Goal: Navigation & Orientation: Find specific page/section

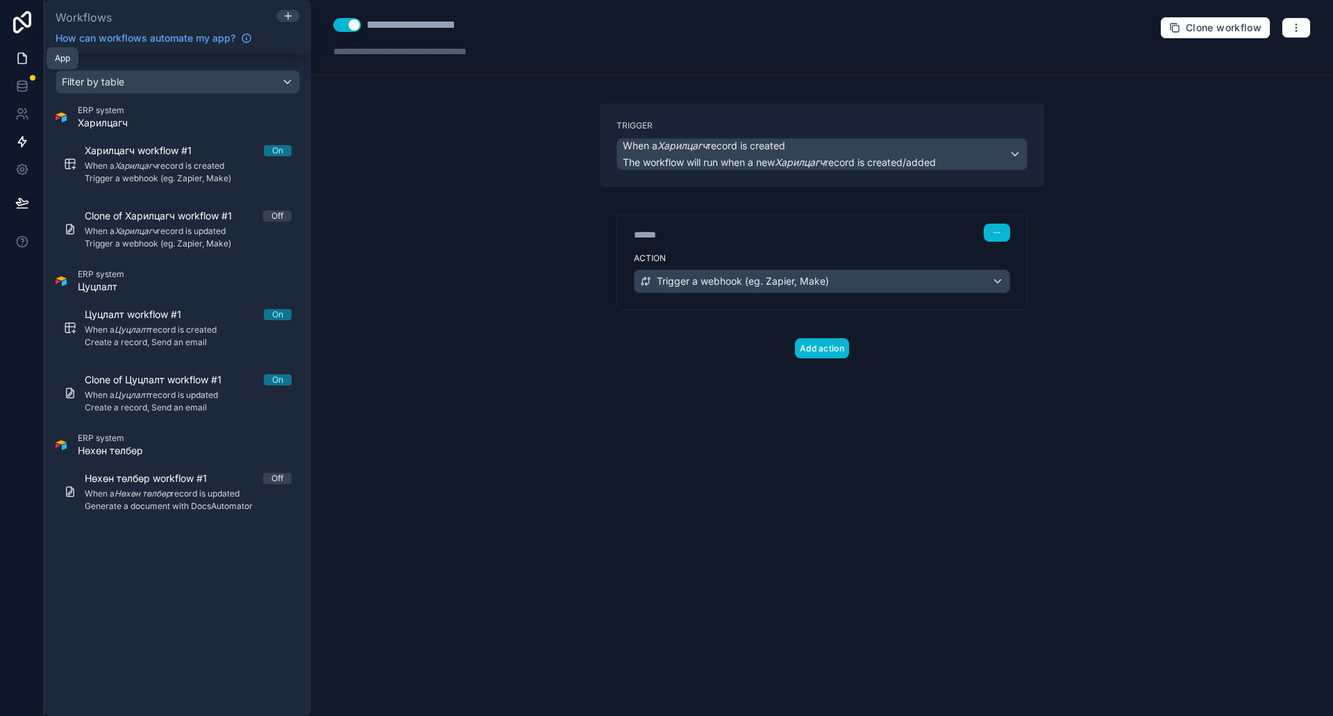
drag, startPoint x: 11, startPoint y: 53, endPoint x: 24, endPoint y: 60, distance: 14.9
click at [11, 53] on link at bounding box center [22, 58] width 44 height 28
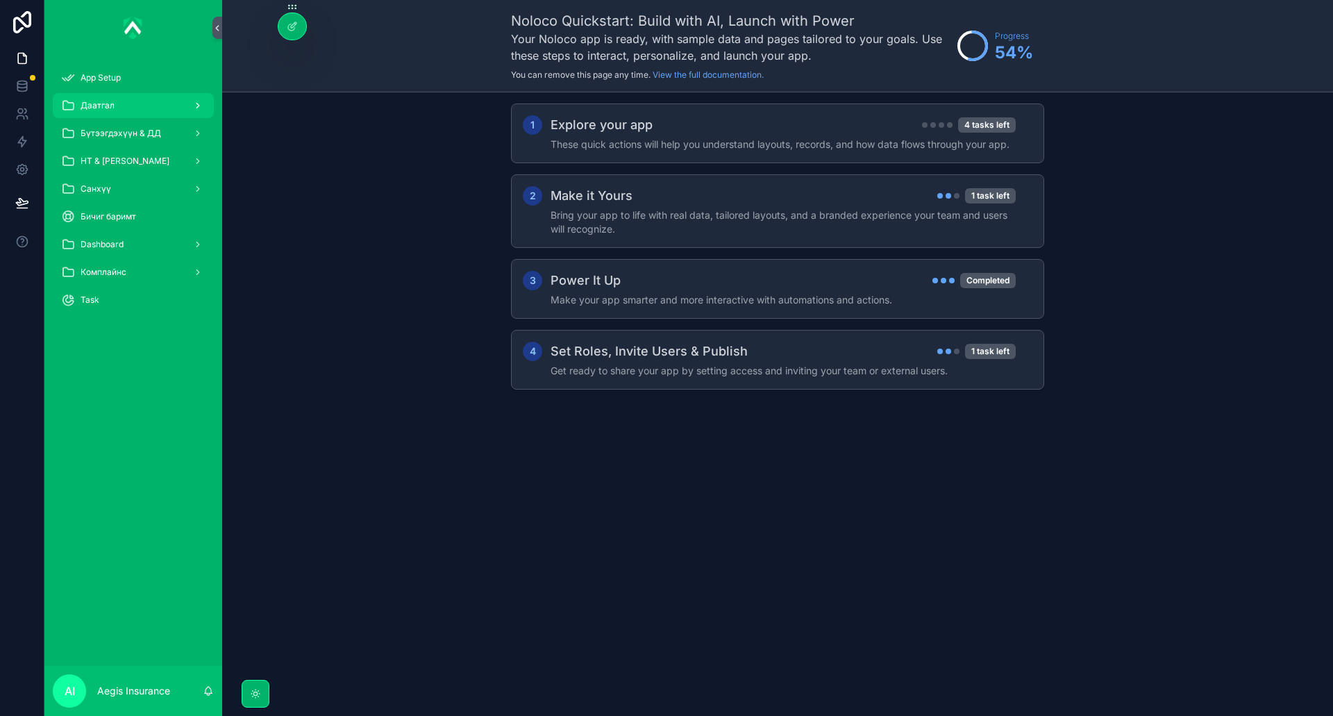
click at [168, 113] on div "Даатгал" at bounding box center [133, 105] width 144 height 22
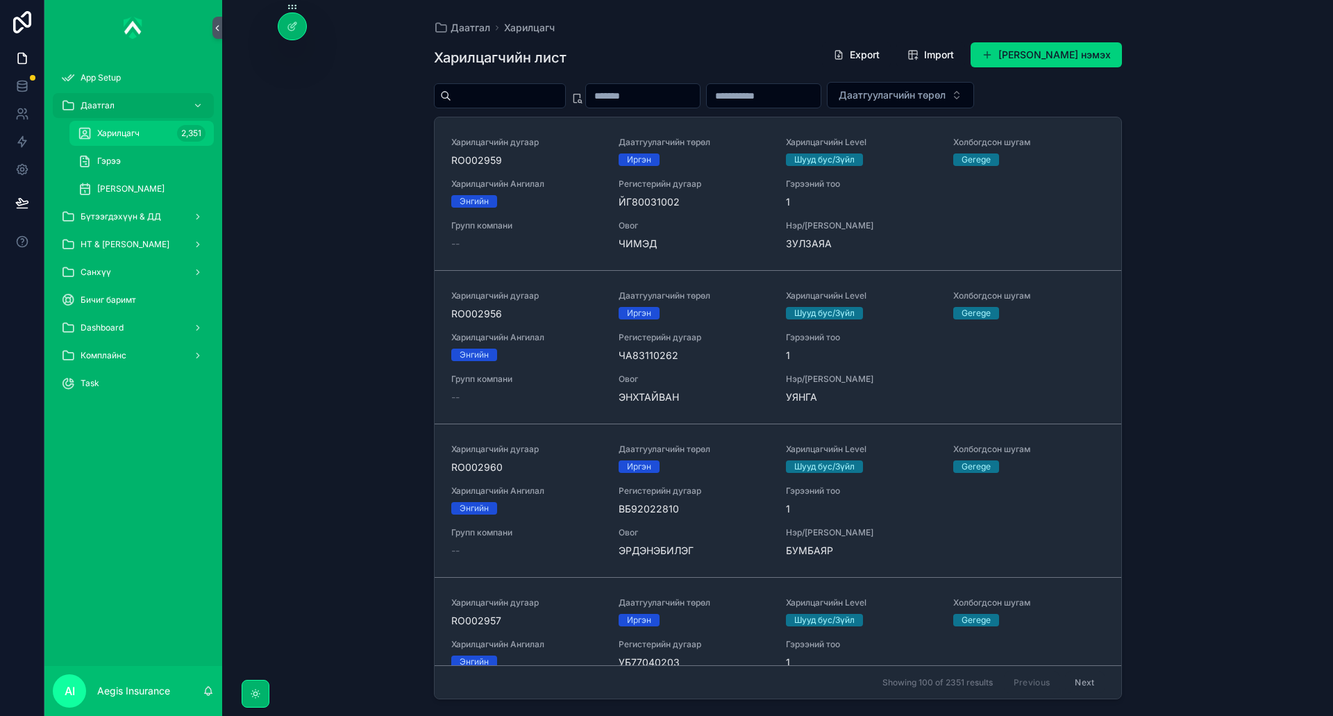
drag, startPoint x: 106, startPoint y: 131, endPoint x: 136, endPoint y: 130, distance: 29.9
click at [106, 131] on span "Харилцагч" at bounding box center [118, 133] width 42 height 11
click at [130, 168] on div "Гэрээ" at bounding box center [142, 161] width 128 height 22
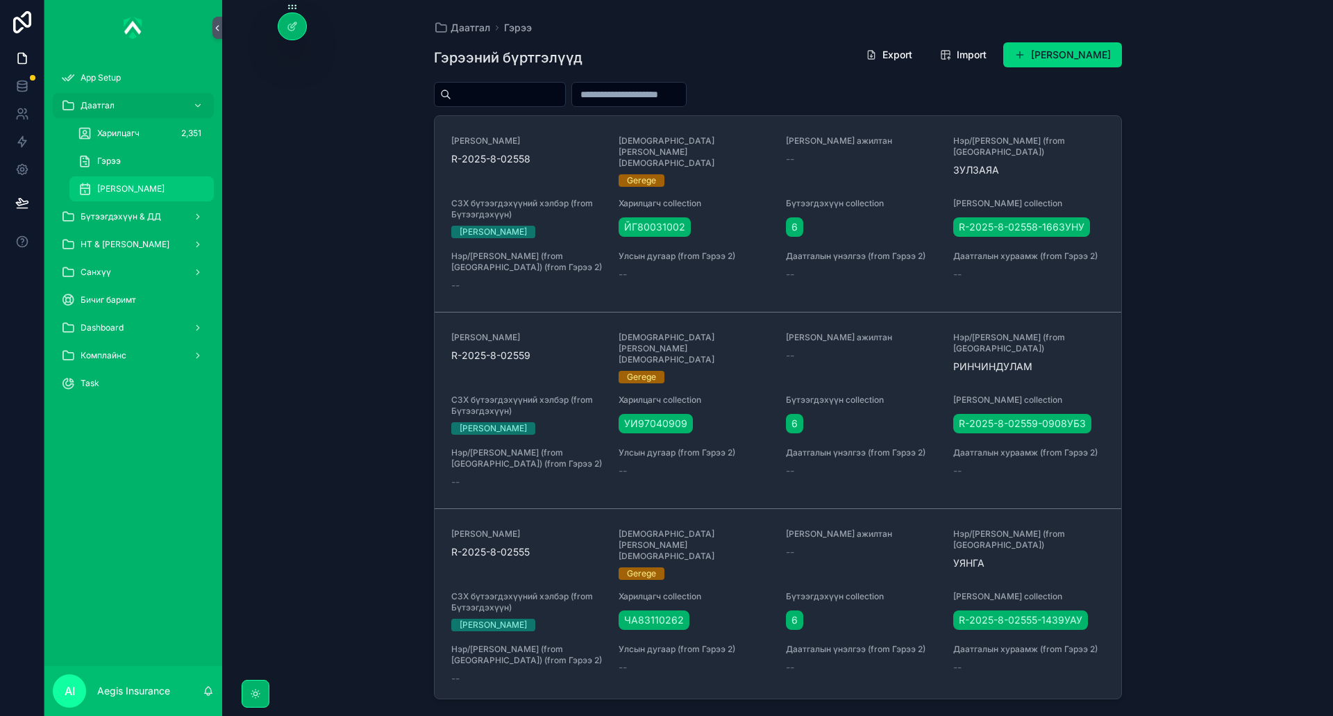
click at [147, 185] on span "[PERSON_NAME]" at bounding box center [130, 188] width 67 height 11
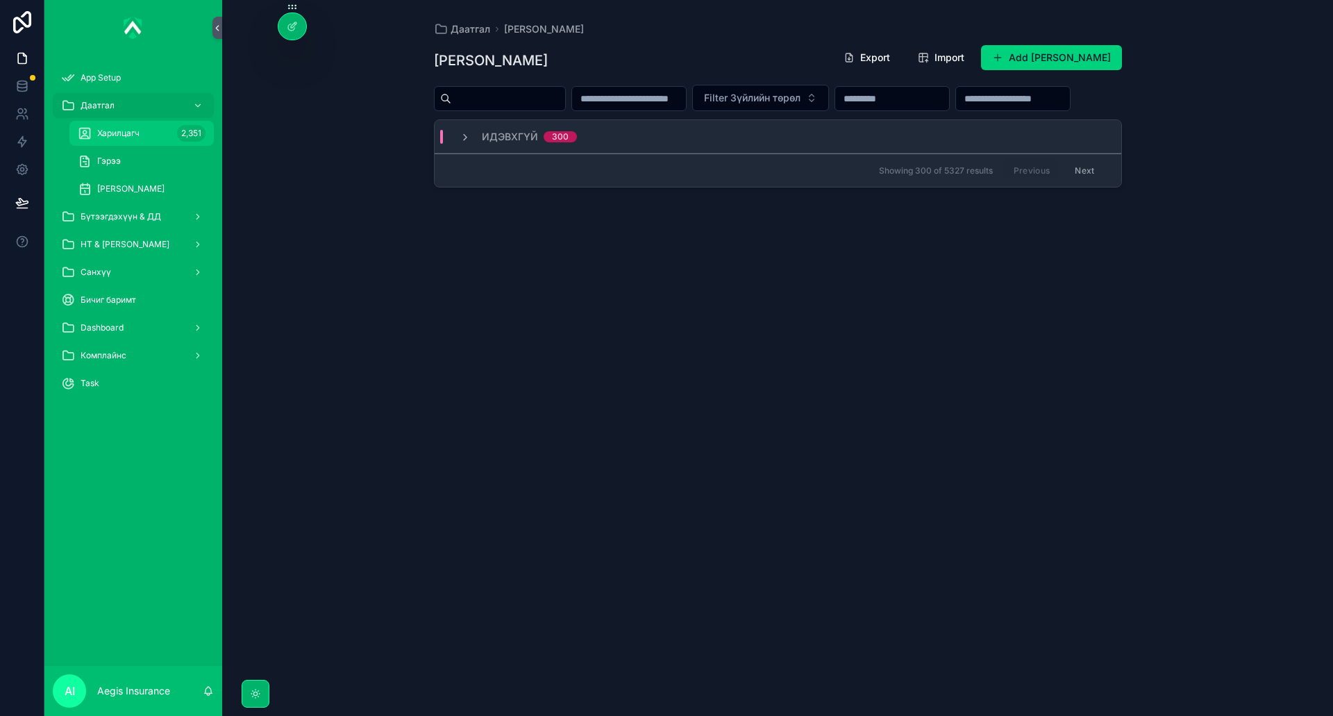
click at [131, 131] on span "Харилцагч" at bounding box center [118, 133] width 42 height 11
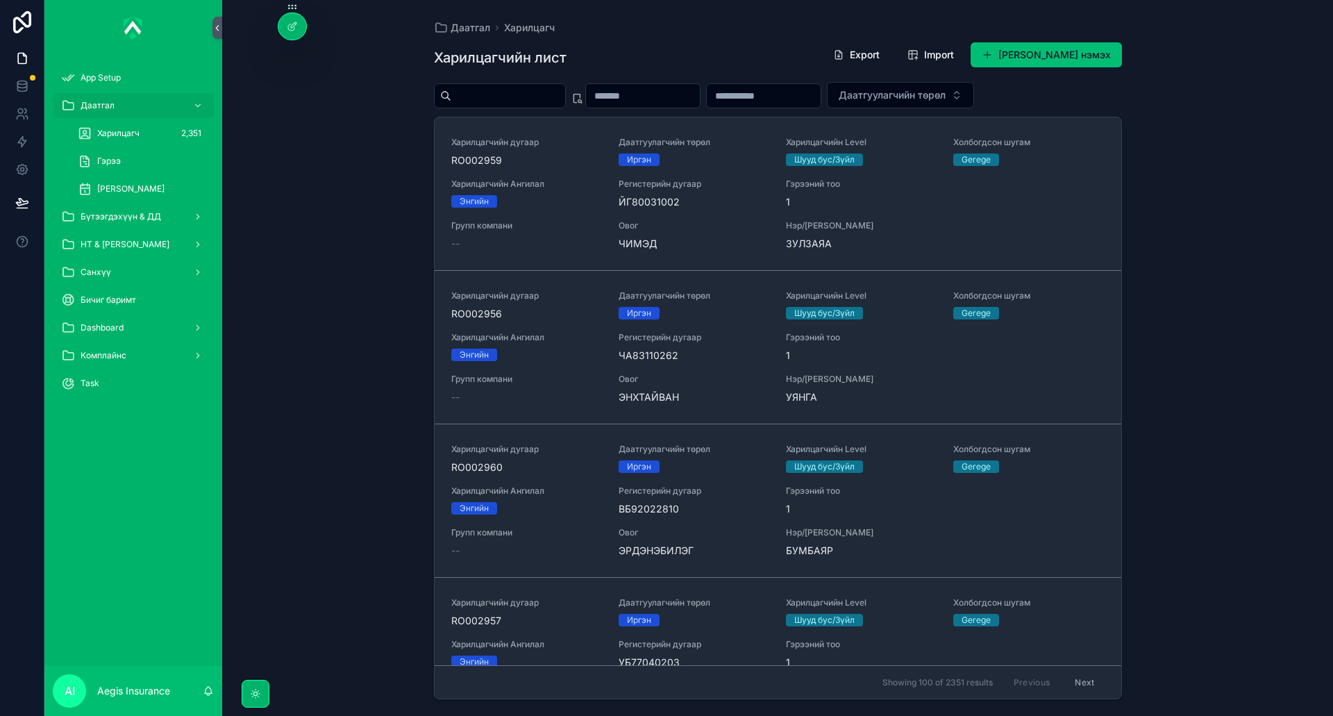
click at [1104, 53] on button "[PERSON_NAME] нэмэх" at bounding box center [1046, 54] width 151 height 25
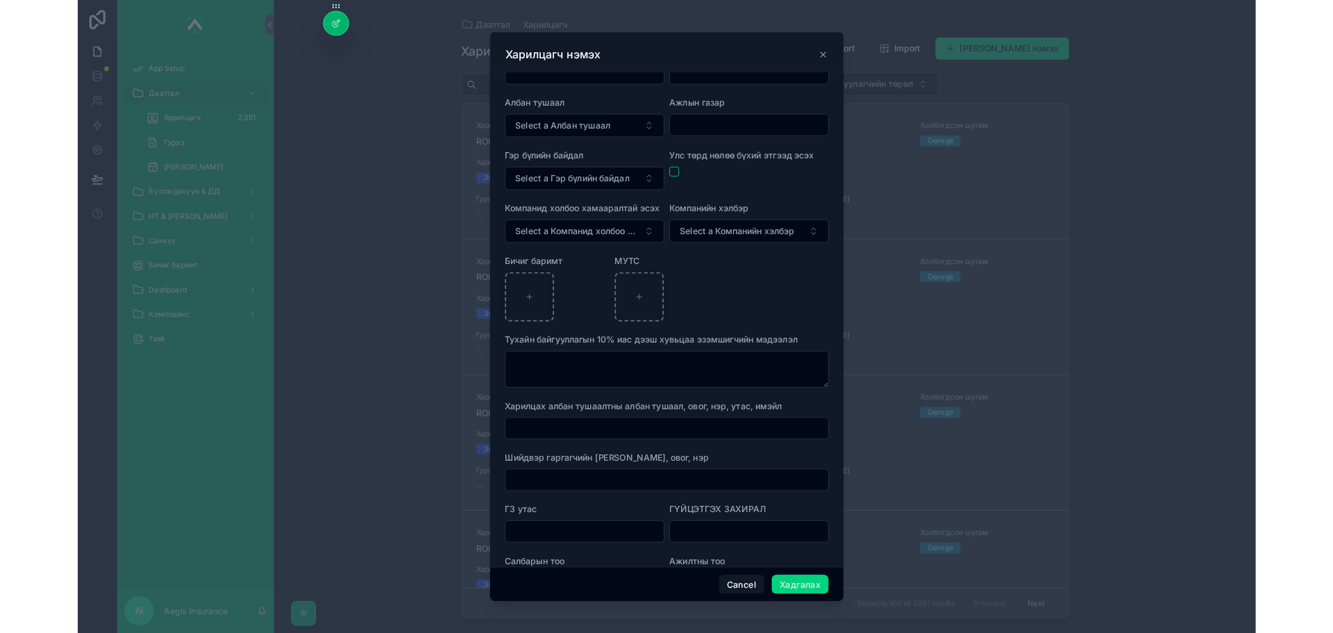
scroll to position [742, 0]
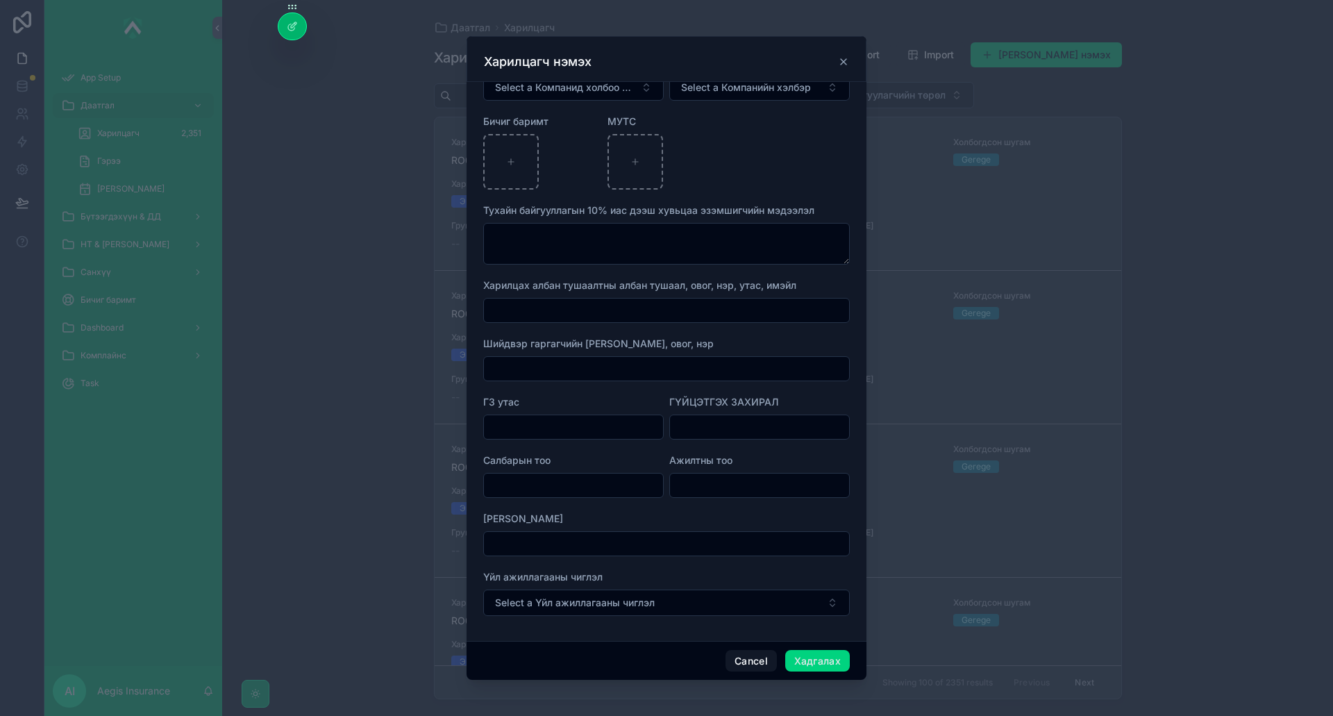
click at [845, 63] on icon "scrollable content" at bounding box center [844, 62] width 6 height 6
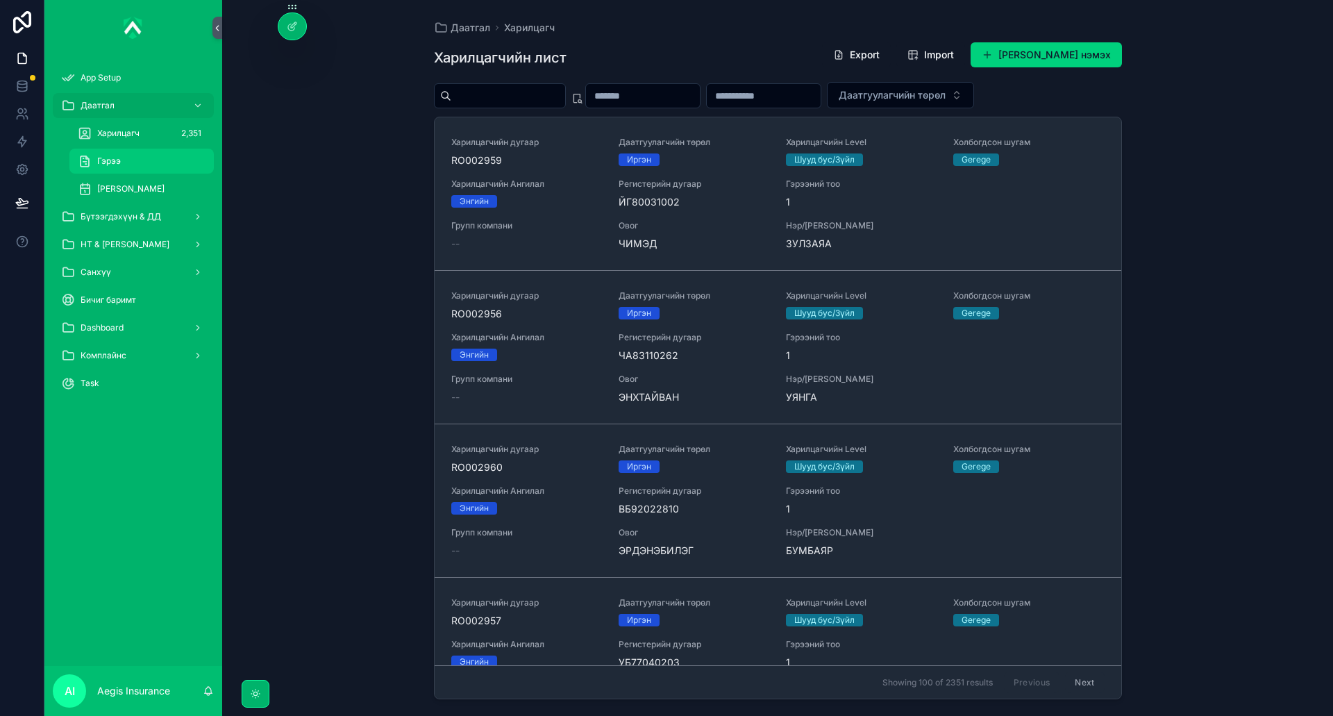
click at [117, 154] on div "Гэрээ" at bounding box center [142, 161] width 128 height 22
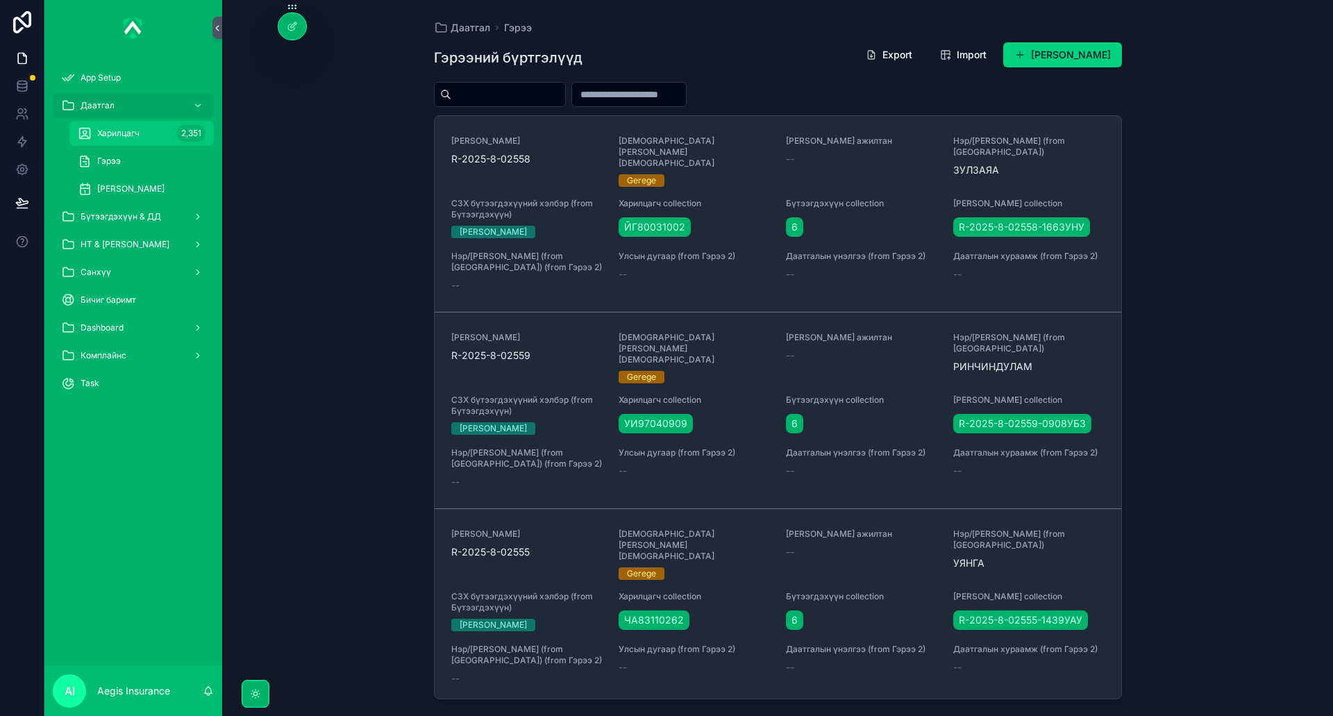
click at [114, 133] on span "Харилцагч" at bounding box center [118, 133] width 42 height 11
